Goal: Task Accomplishment & Management: Manage account settings

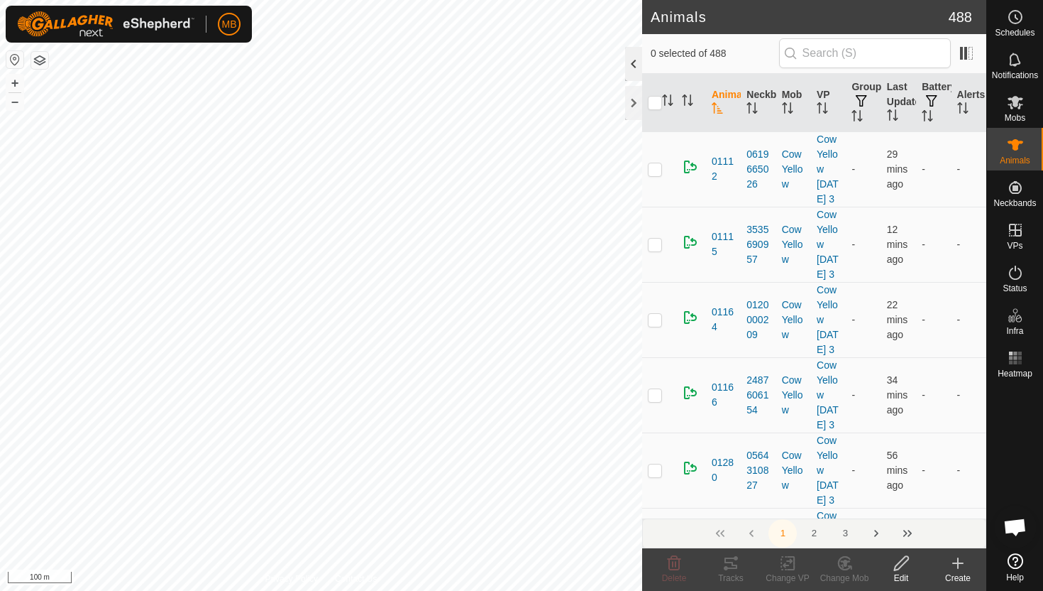
click at [637, 62] on div at bounding box center [633, 64] width 17 height 34
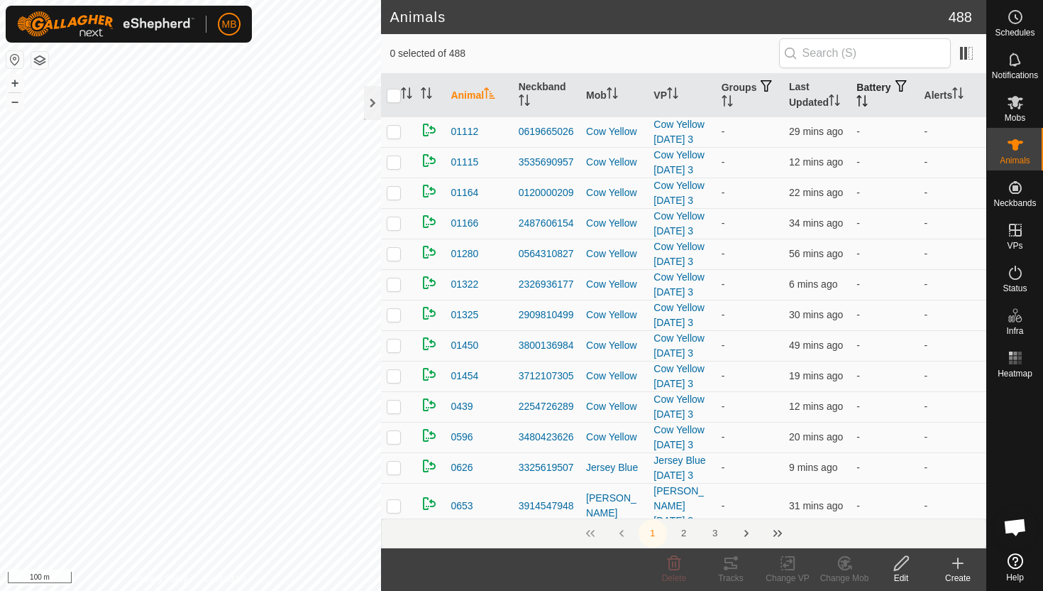
click at [868, 96] on icon "Activate to sort" at bounding box center [862, 100] width 11 height 11
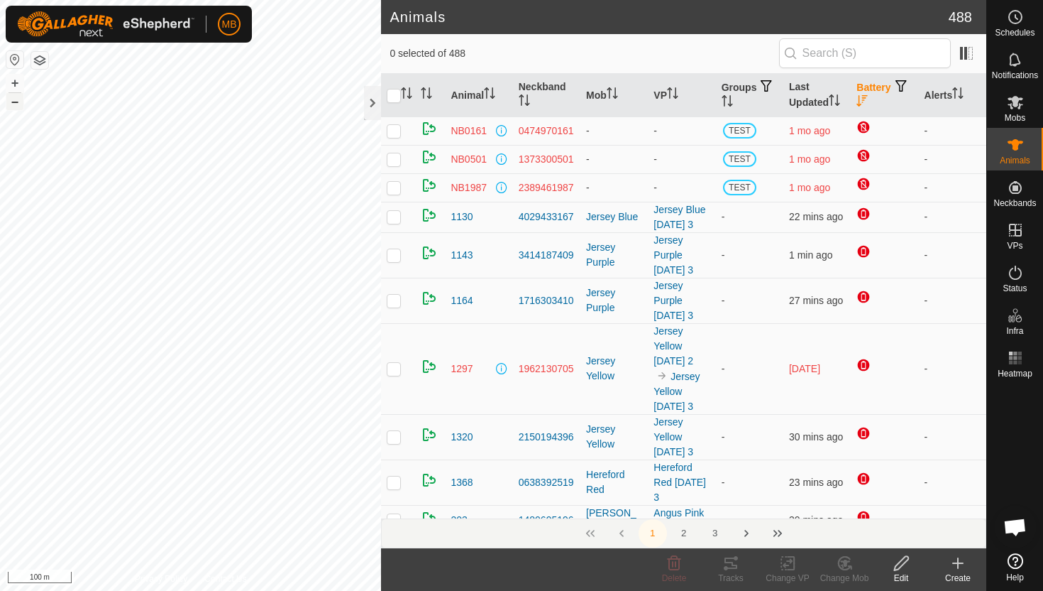
click at [16, 102] on button "–" at bounding box center [14, 101] width 17 height 17
click at [374, 102] on div at bounding box center [372, 103] width 17 height 34
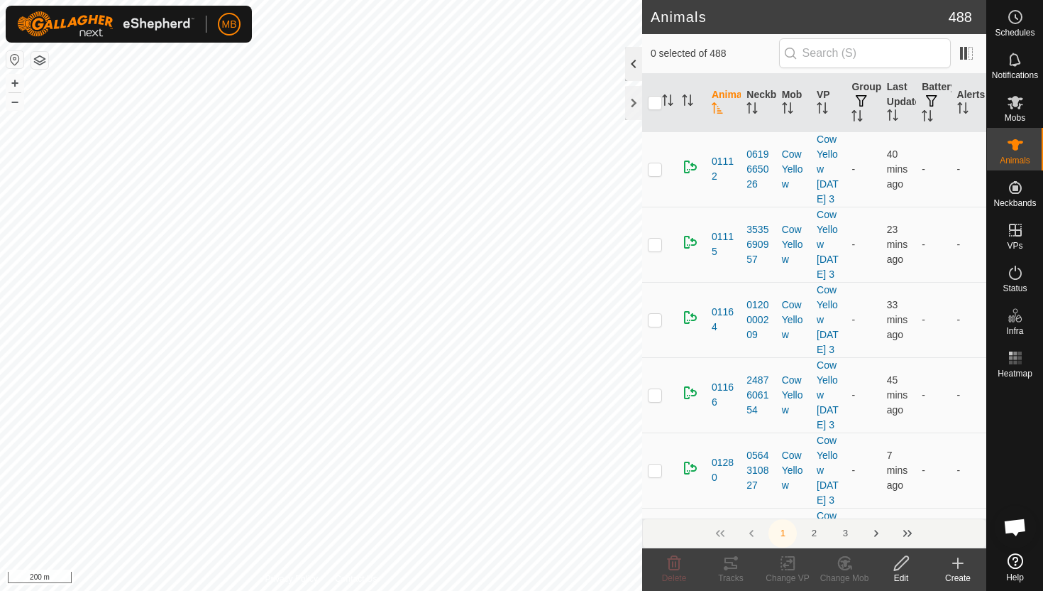
click at [631, 63] on div at bounding box center [633, 64] width 17 height 34
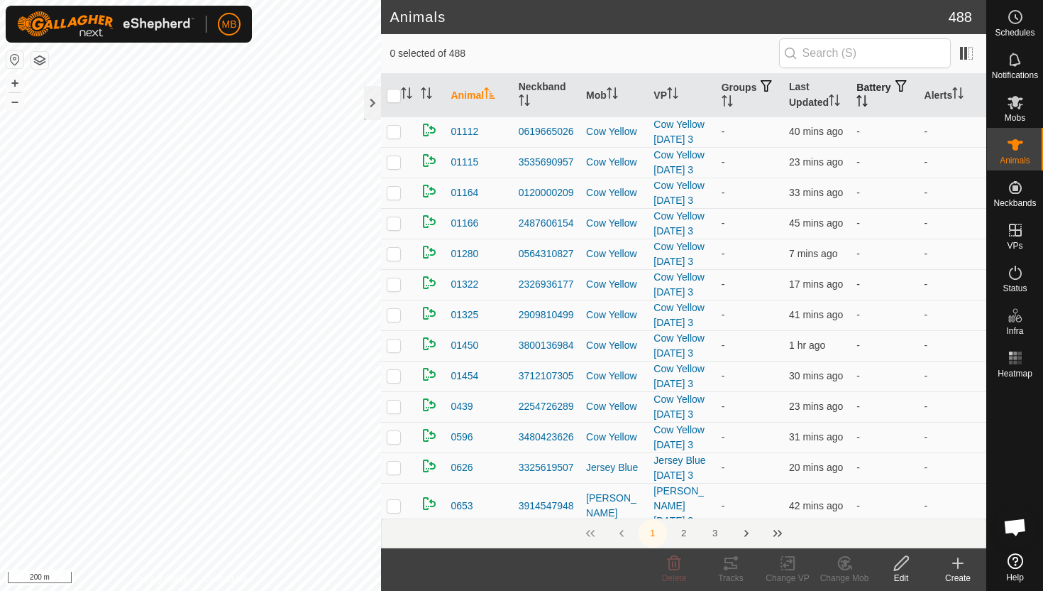
click at [868, 101] on icon "Activate to sort" at bounding box center [862, 100] width 11 height 11
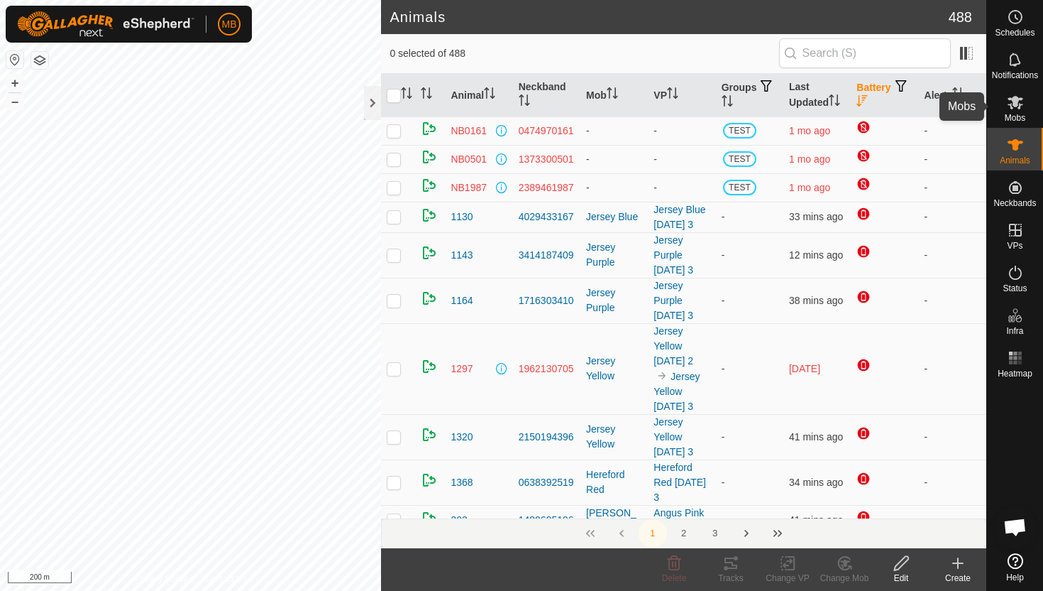
click at [1014, 106] on icon at bounding box center [1016, 102] width 16 height 13
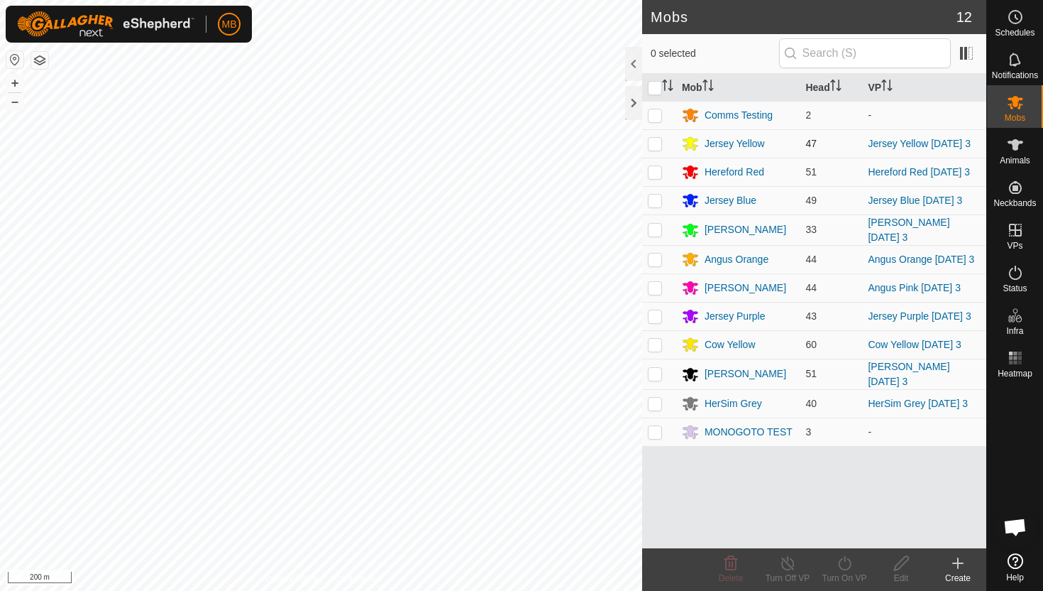
click at [654, 147] on p-checkbox at bounding box center [655, 143] width 14 height 11
checkbox input "true"
click at [840, 564] on icon at bounding box center [844, 563] width 13 height 14
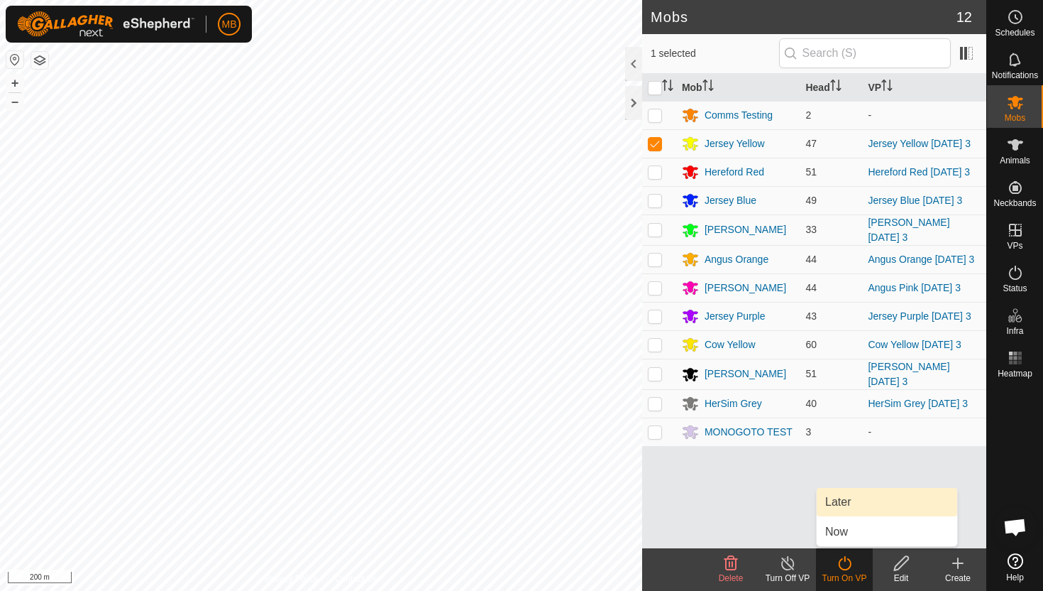
click at [868, 508] on link "Later" at bounding box center [887, 502] width 141 height 28
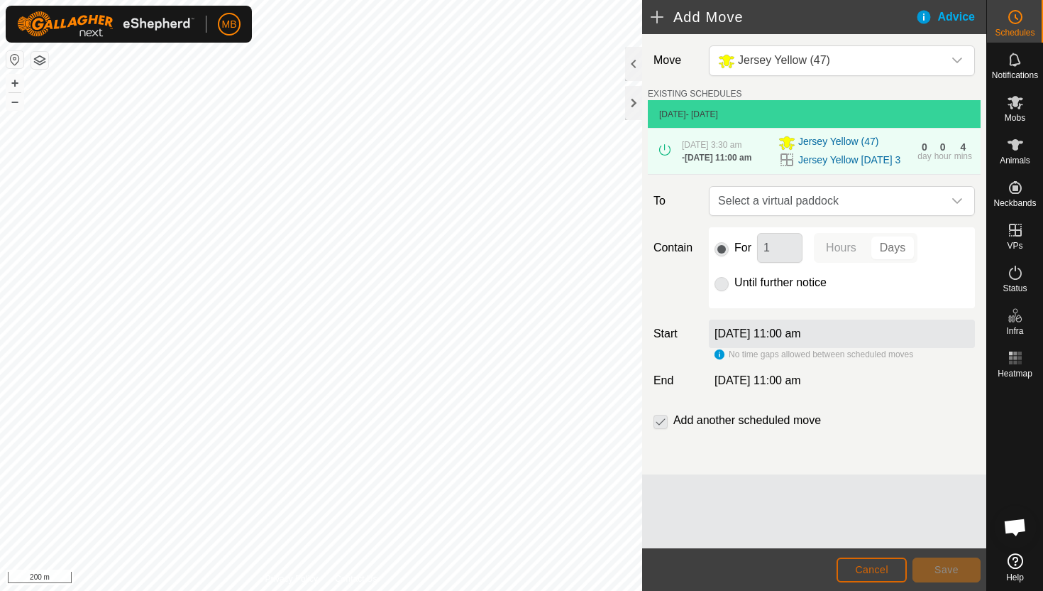
click at [876, 567] on span "Cancel" at bounding box center [871, 569] width 33 height 11
